Goal: Transaction & Acquisition: Purchase product/service

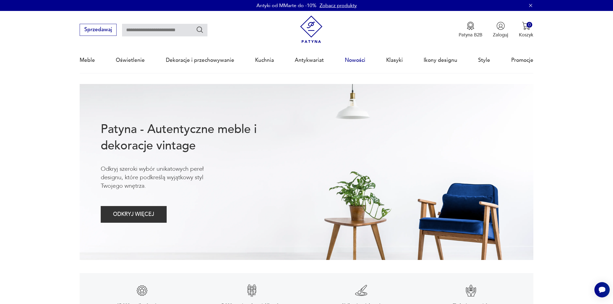
click at [361, 60] on link "Nowości" at bounding box center [355, 60] width 21 height 25
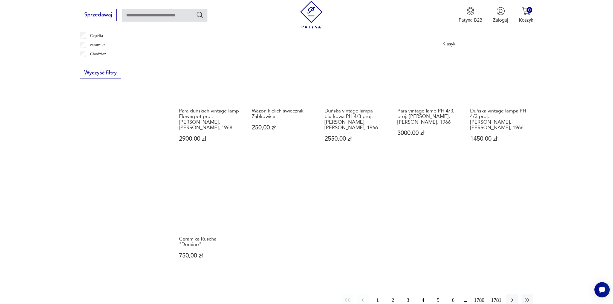
scroll to position [394, 0]
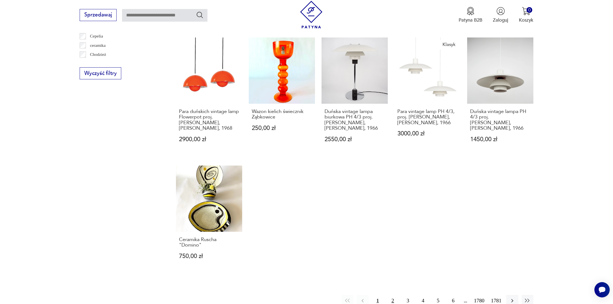
click at [391, 295] on button "2" at bounding box center [393, 301] width 12 height 12
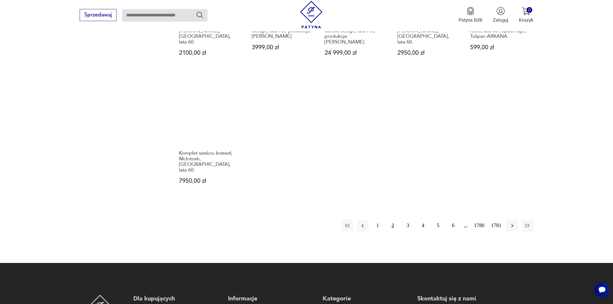
scroll to position [482, 0]
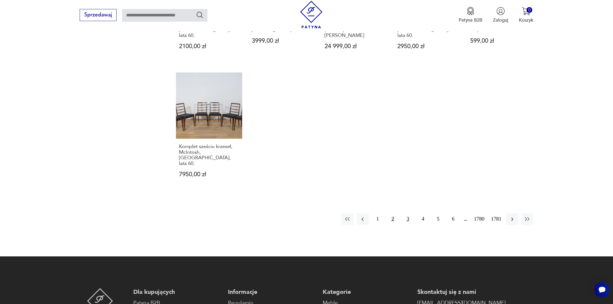
click at [409, 213] on button "3" at bounding box center [408, 219] width 12 height 12
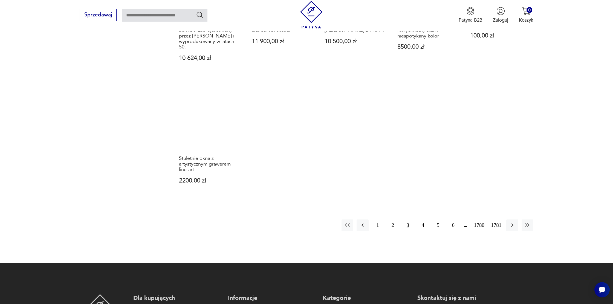
scroll to position [537, 0]
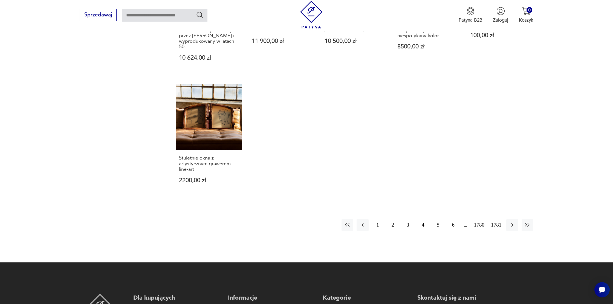
drag, startPoint x: 419, startPoint y: 217, endPoint x: 457, endPoint y: 198, distance: 42.1
click at [420, 219] on button "4" at bounding box center [423, 225] width 12 height 12
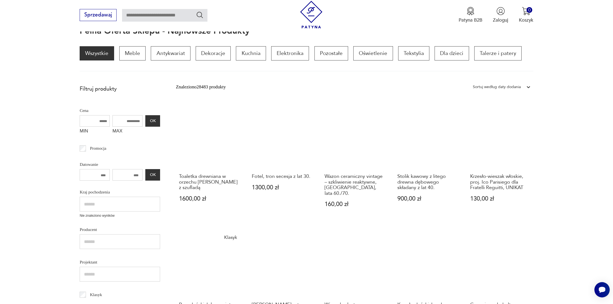
scroll to position [80, 0]
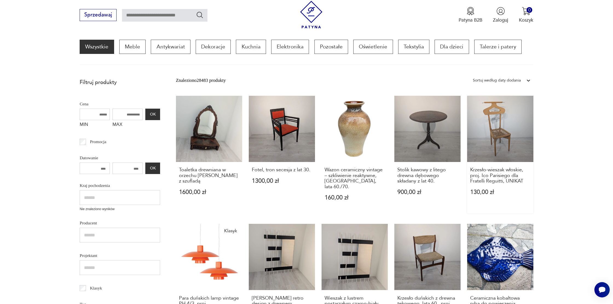
click at [493, 148] on link "Krzesło-wieszak włoskie, proj. Ico Parisiego dla Fratelli Reguitti, UNIKAT 130,…" at bounding box center [500, 155] width 66 height 118
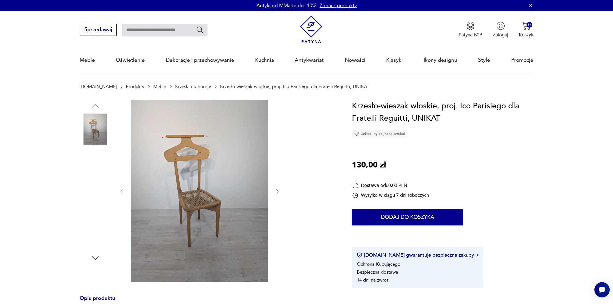
click at [103, 163] on img at bounding box center [95, 163] width 31 height 31
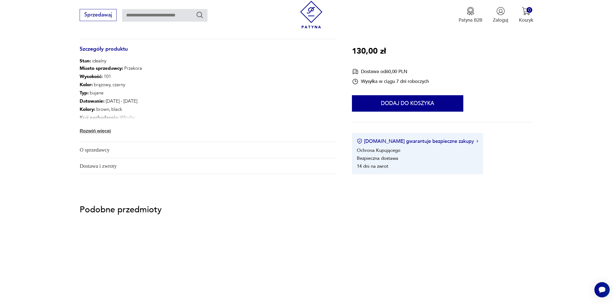
scroll to position [366, 0]
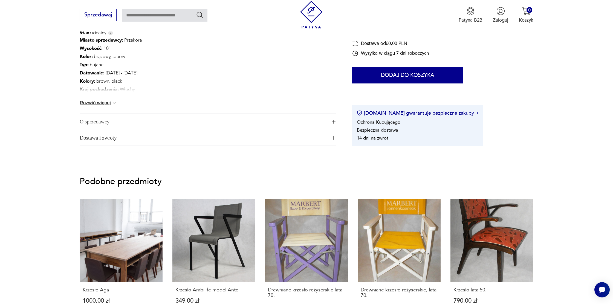
click at [295, 120] on span "O sprzedawcy" at bounding box center [203, 122] width 247 height 16
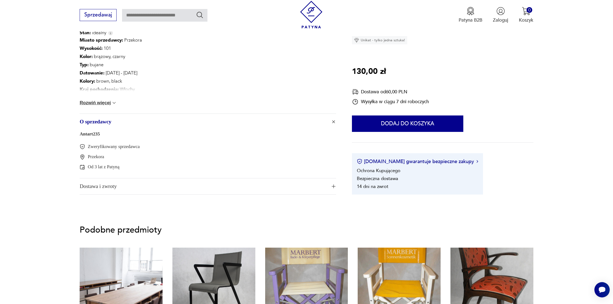
scroll to position [0, 0]
